Goal: Transaction & Acquisition: Book appointment/travel/reservation

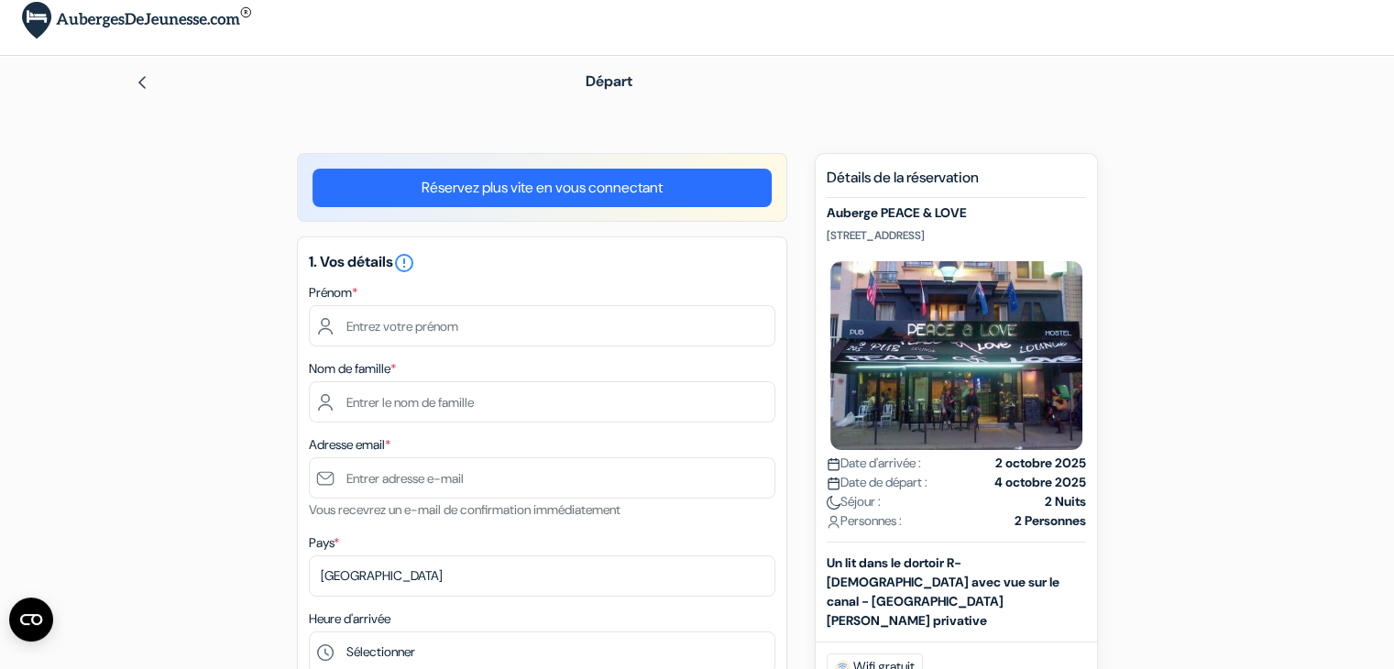
scroll to position [15, 0]
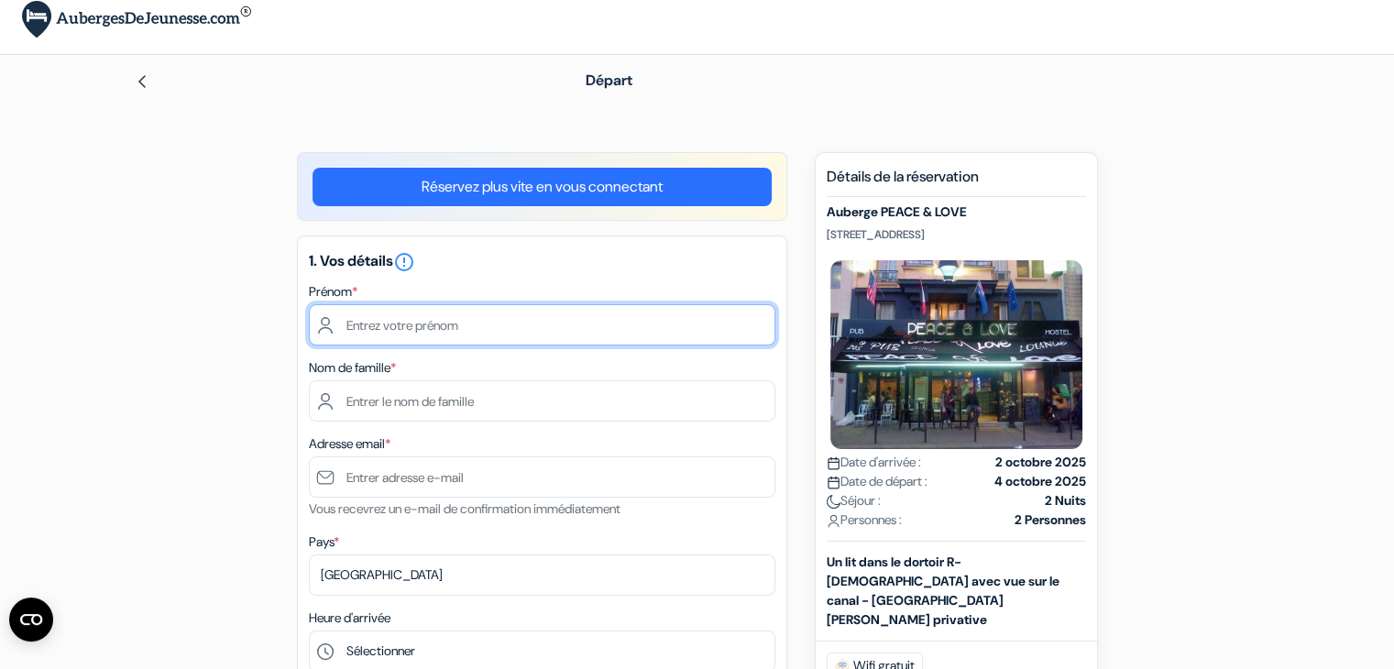
click at [515, 327] on input "text" at bounding box center [542, 324] width 466 height 41
type input "Malo"
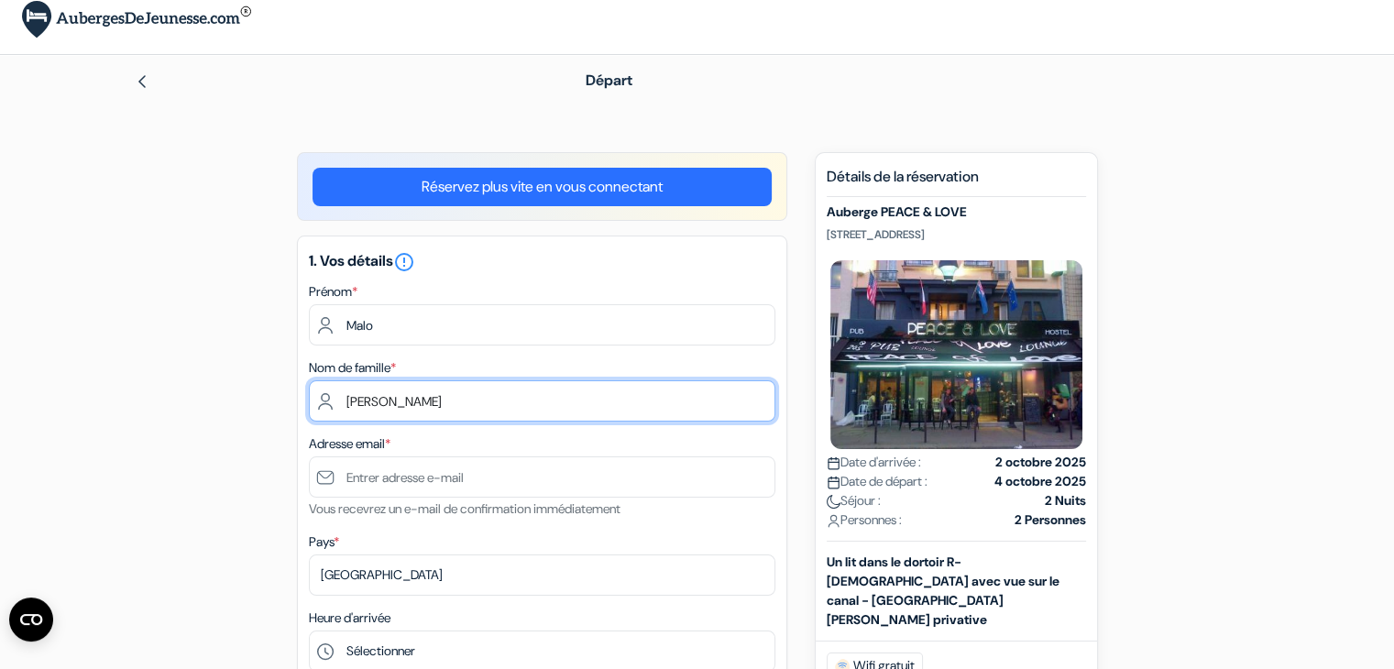
type input "[PERSON_NAME]"
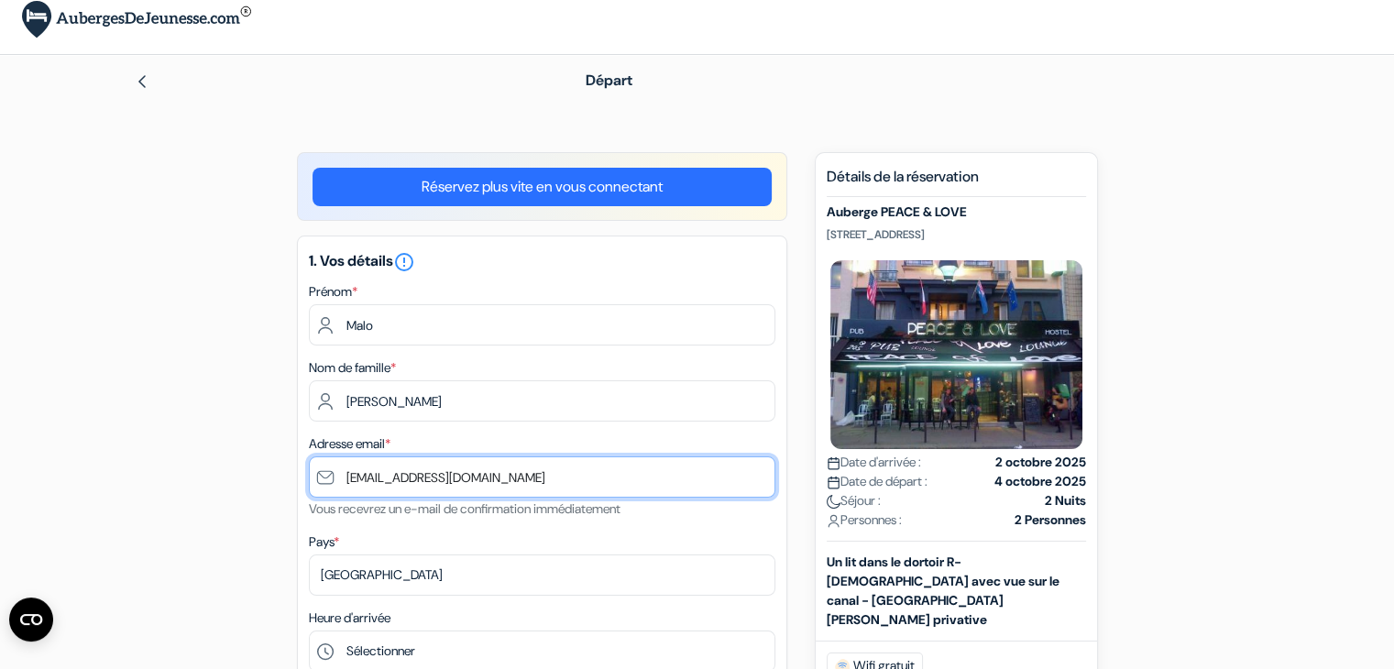
type input "[EMAIL_ADDRESS][DOMAIN_NAME]"
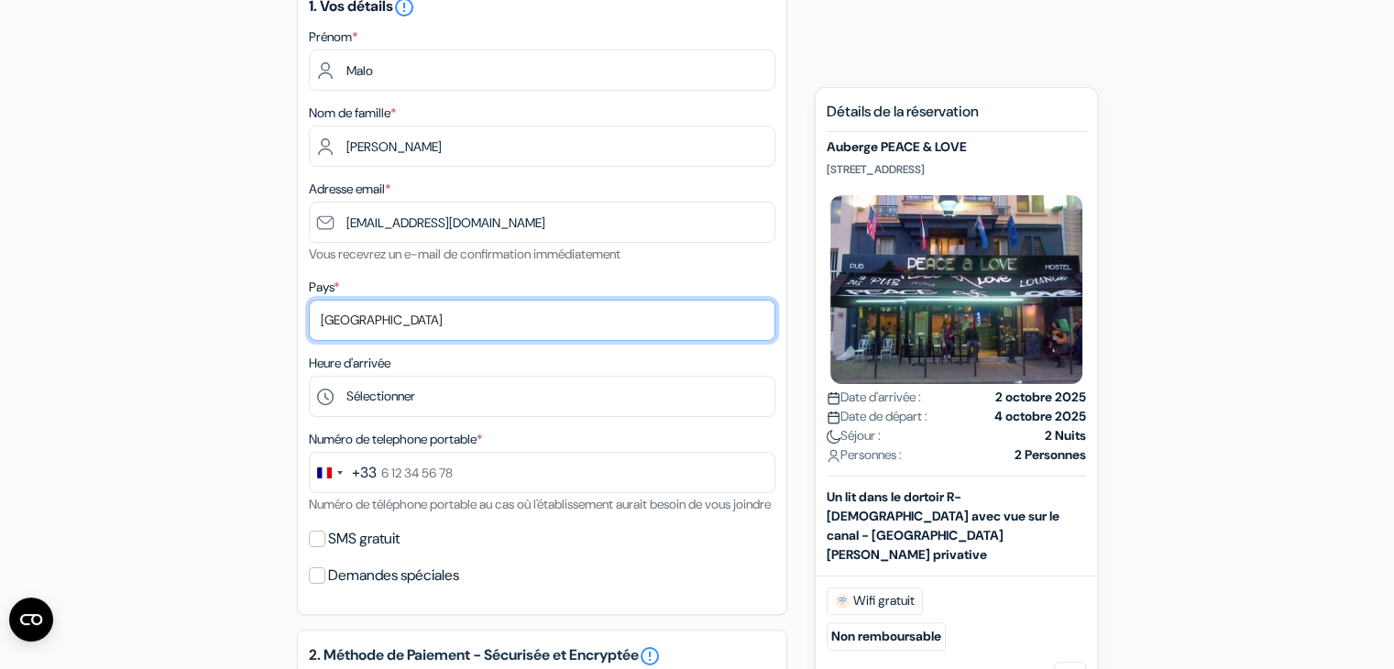
scroll to position [270, 0]
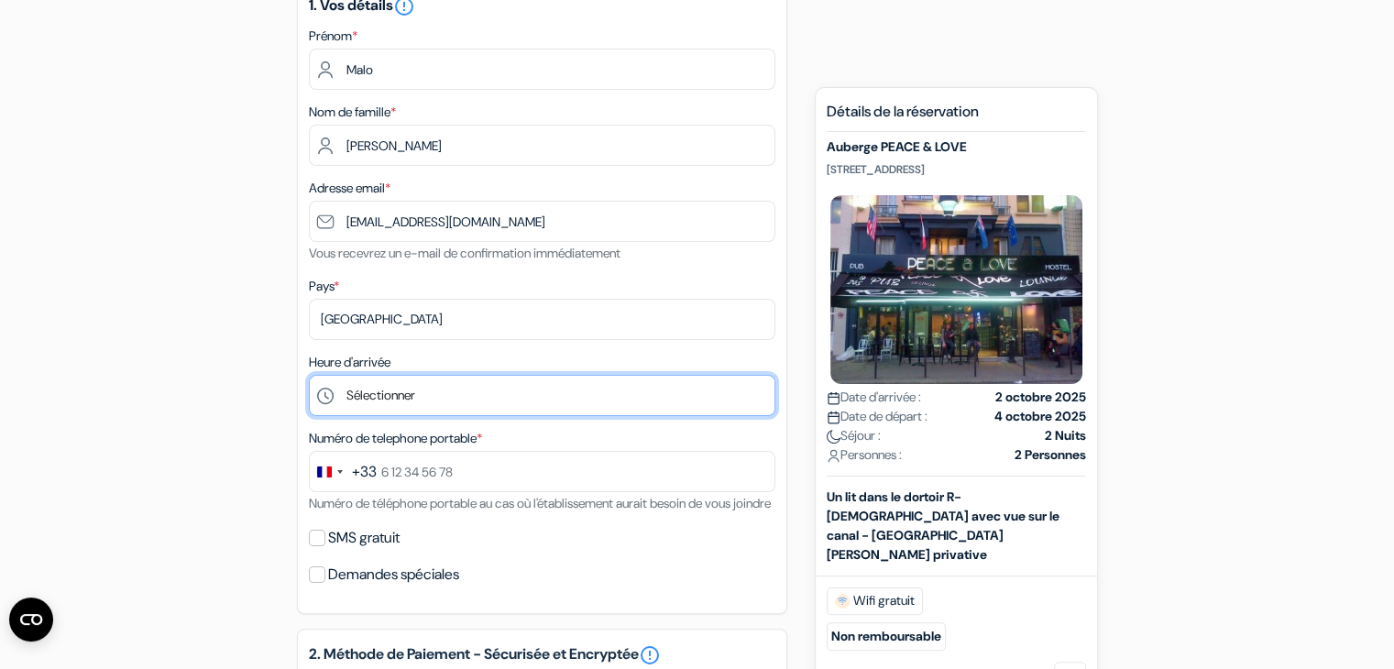
click at [412, 386] on select "Sélectionner 1:00 2:00 3:00 4:00 5:00 6:00 7:00 8:00 9:00 10:00 11:00 12:00 13:…" at bounding box center [542, 395] width 466 height 41
select select "19"
click at [309, 376] on select "Sélectionner 1:00 2:00 3:00 4:00 5:00 6:00 7:00 8:00 9:00 10:00 11:00 12:00 13:…" at bounding box center [542, 395] width 466 height 41
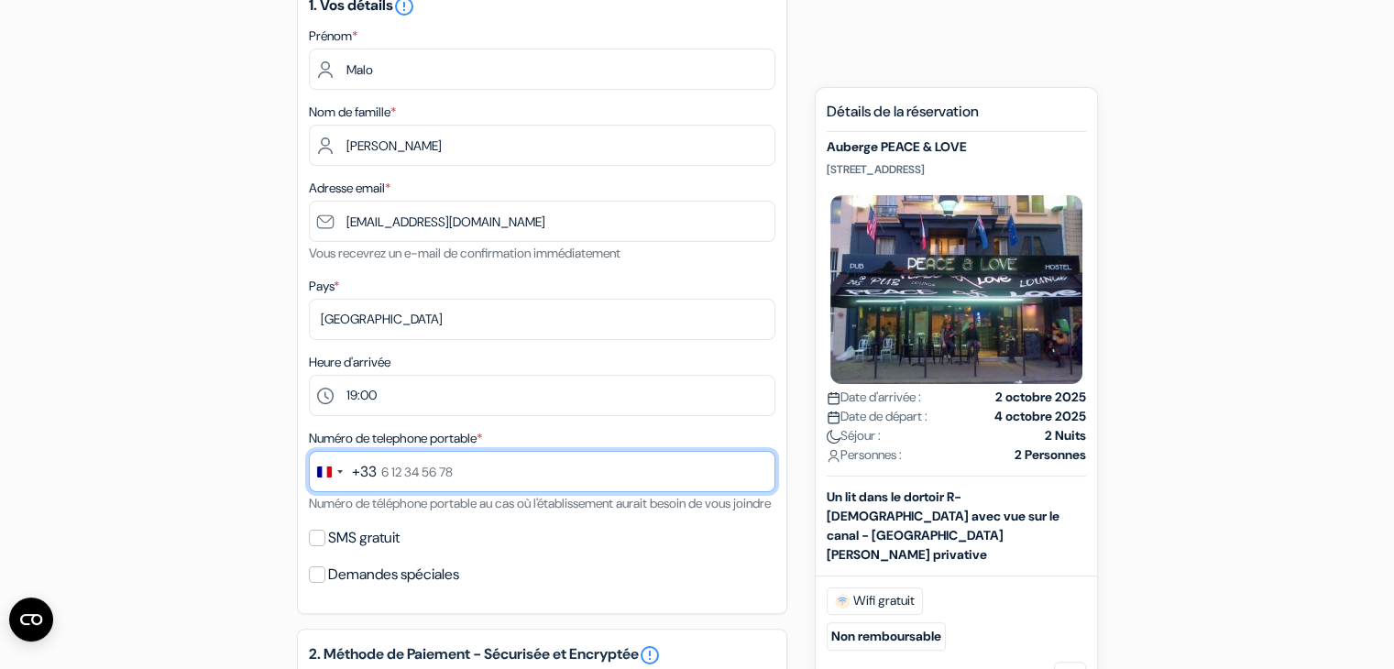
click at [417, 482] on input "text" at bounding box center [542, 471] width 466 height 41
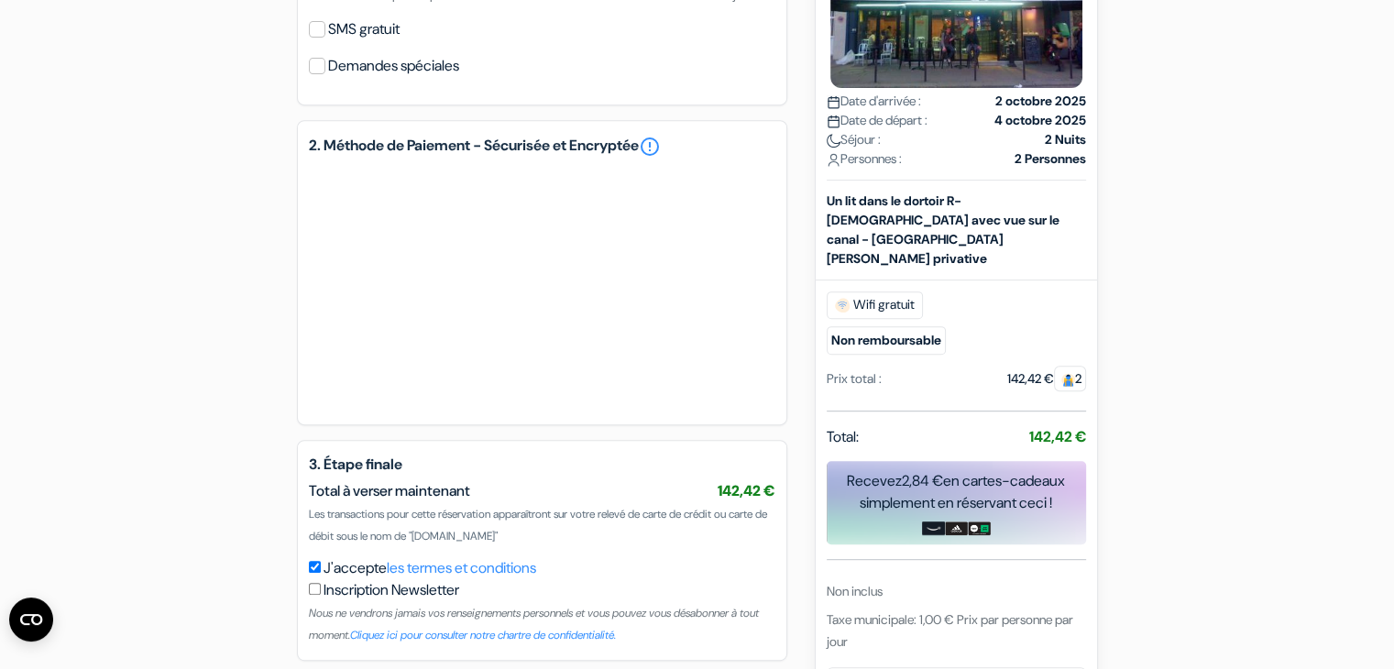
scroll to position [763, 0]
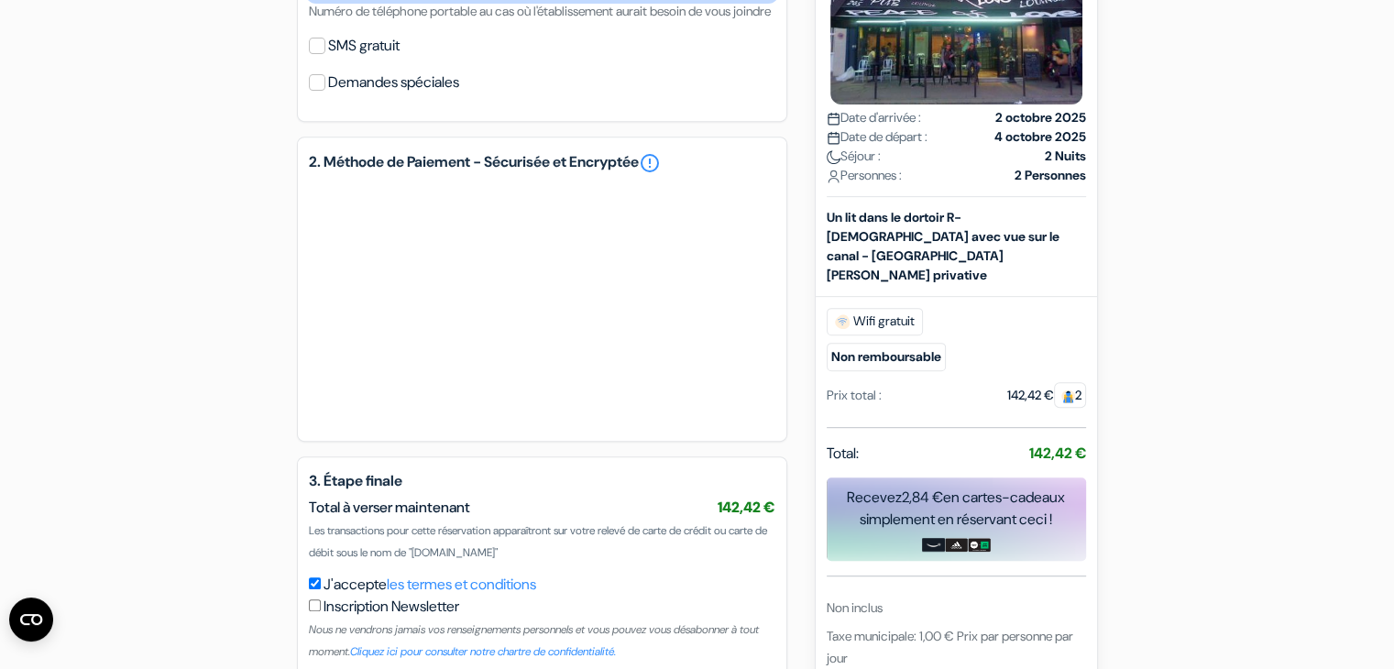
type input "7 83 99 56 41"
